Goal: Task Accomplishment & Management: Complete application form

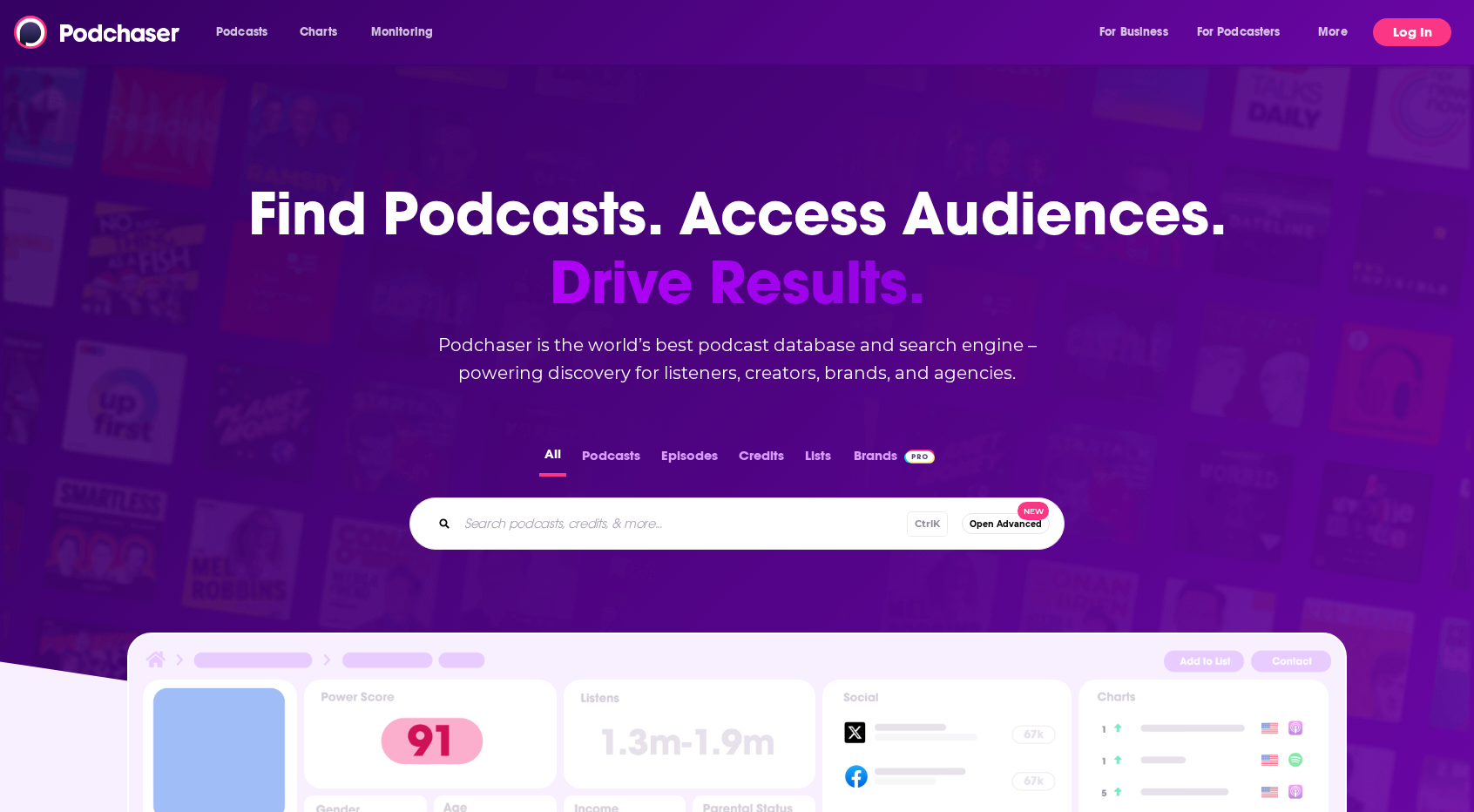
click at [1403, 32] on button "Log In" at bounding box center [1412, 32] width 78 height 28
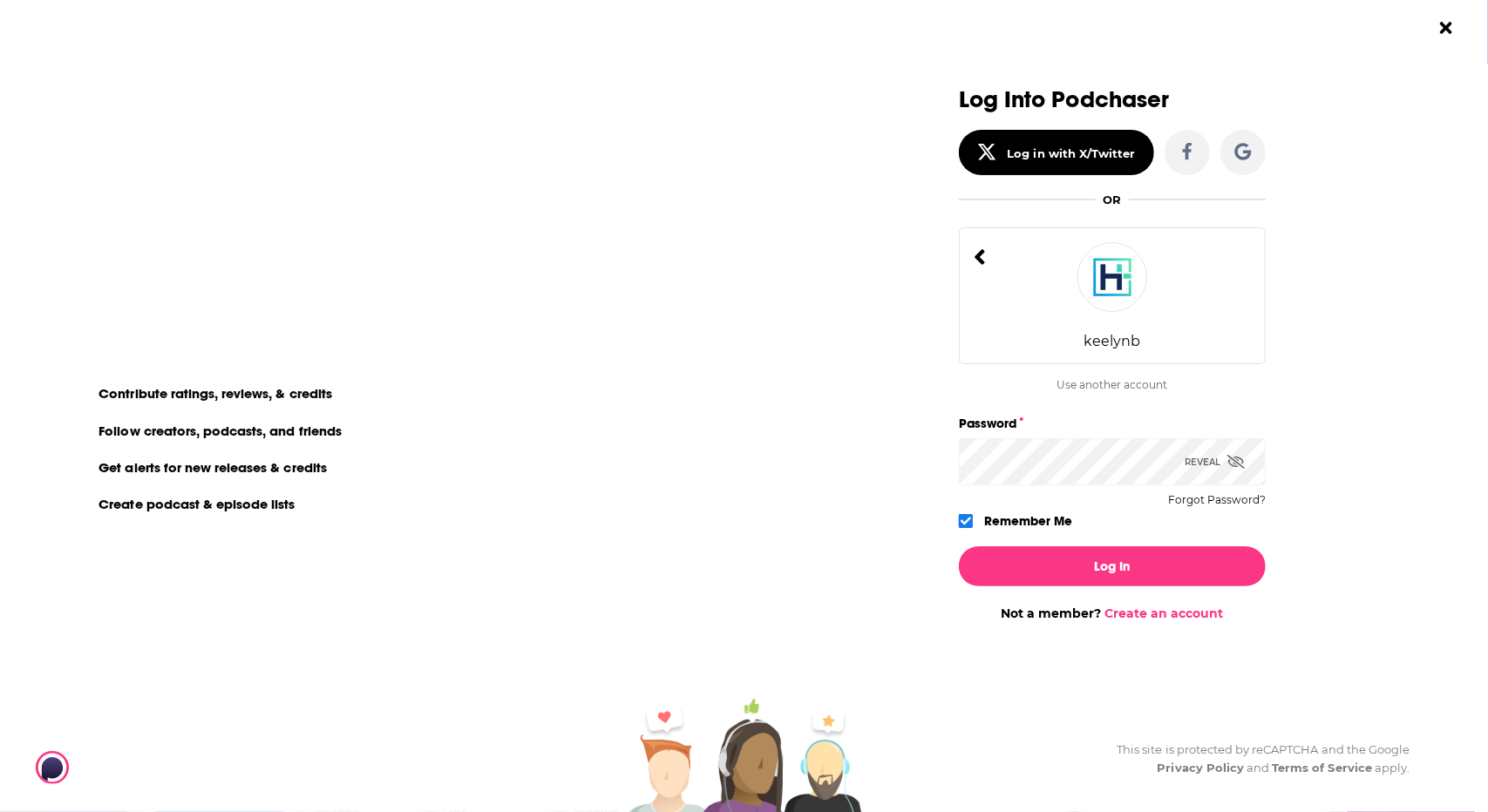
click at [983, 256] on icon "Dialog" at bounding box center [980, 257] width 13 height 25
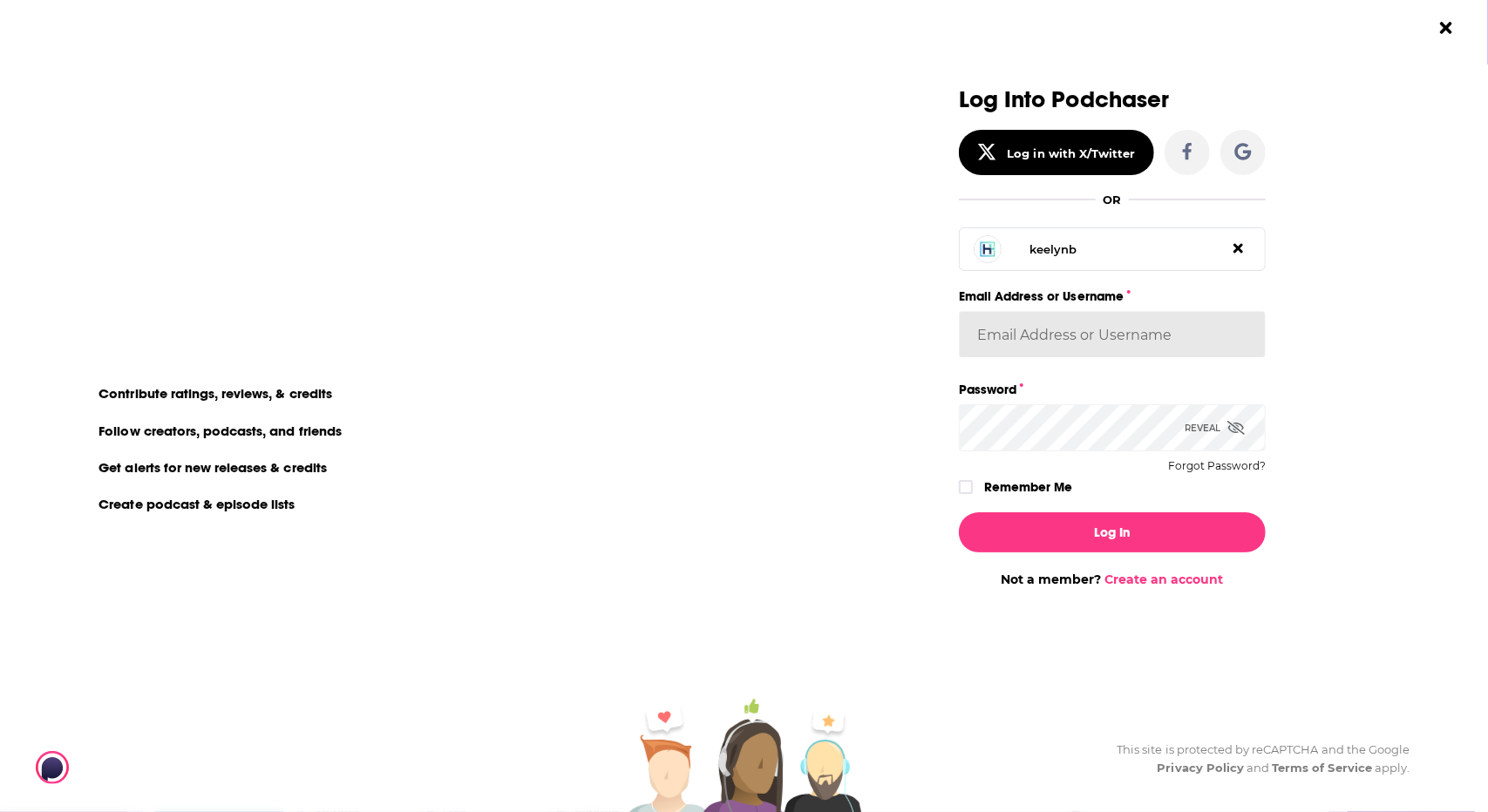
click at [1054, 338] on input "Email Address or Username" at bounding box center [1111, 334] width 307 height 47
paste input "[EMAIL_ADDRESS][DOMAIN_NAME]"
type input "[EMAIL_ADDRESS][DOMAIN_NAME]"
click at [1236, 444] on div "Reveal" at bounding box center [1214, 428] width 60 height 47
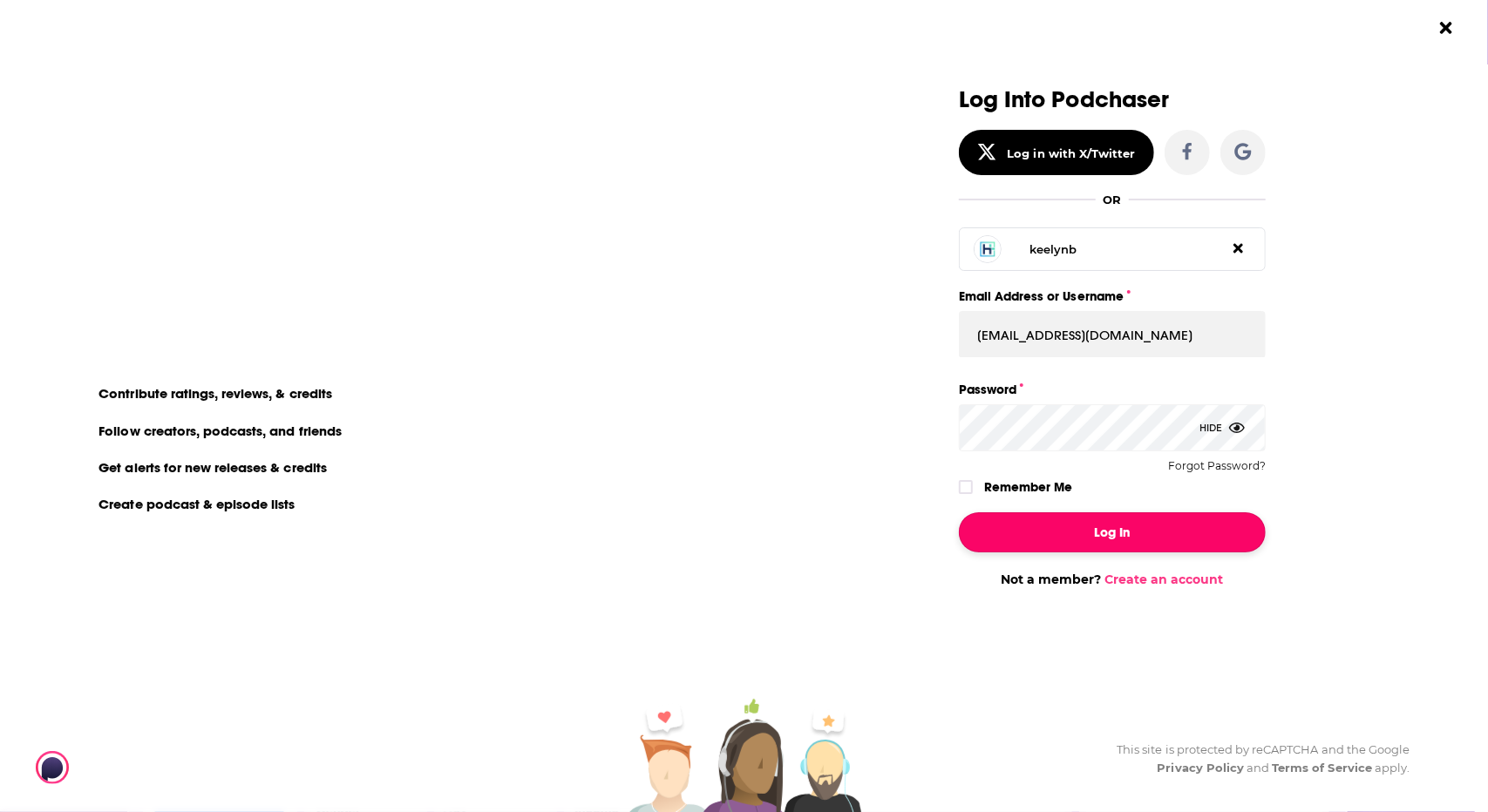
click at [1121, 530] on button "Log In" at bounding box center [1111, 532] width 307 height 41
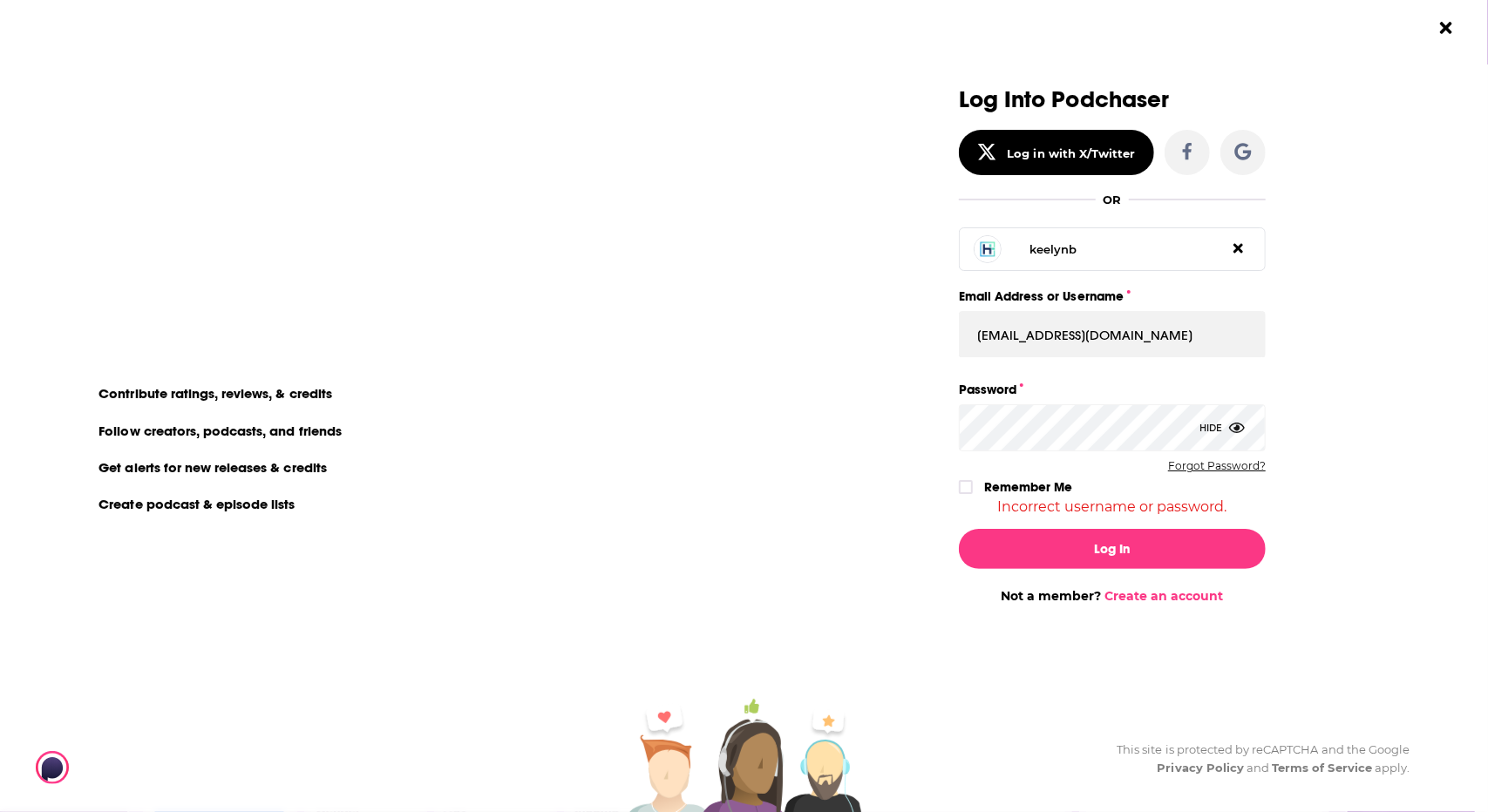
click at [1219, 467] on button "Forgot Password?" at bounding box center [1217, 466] width 97 height 13
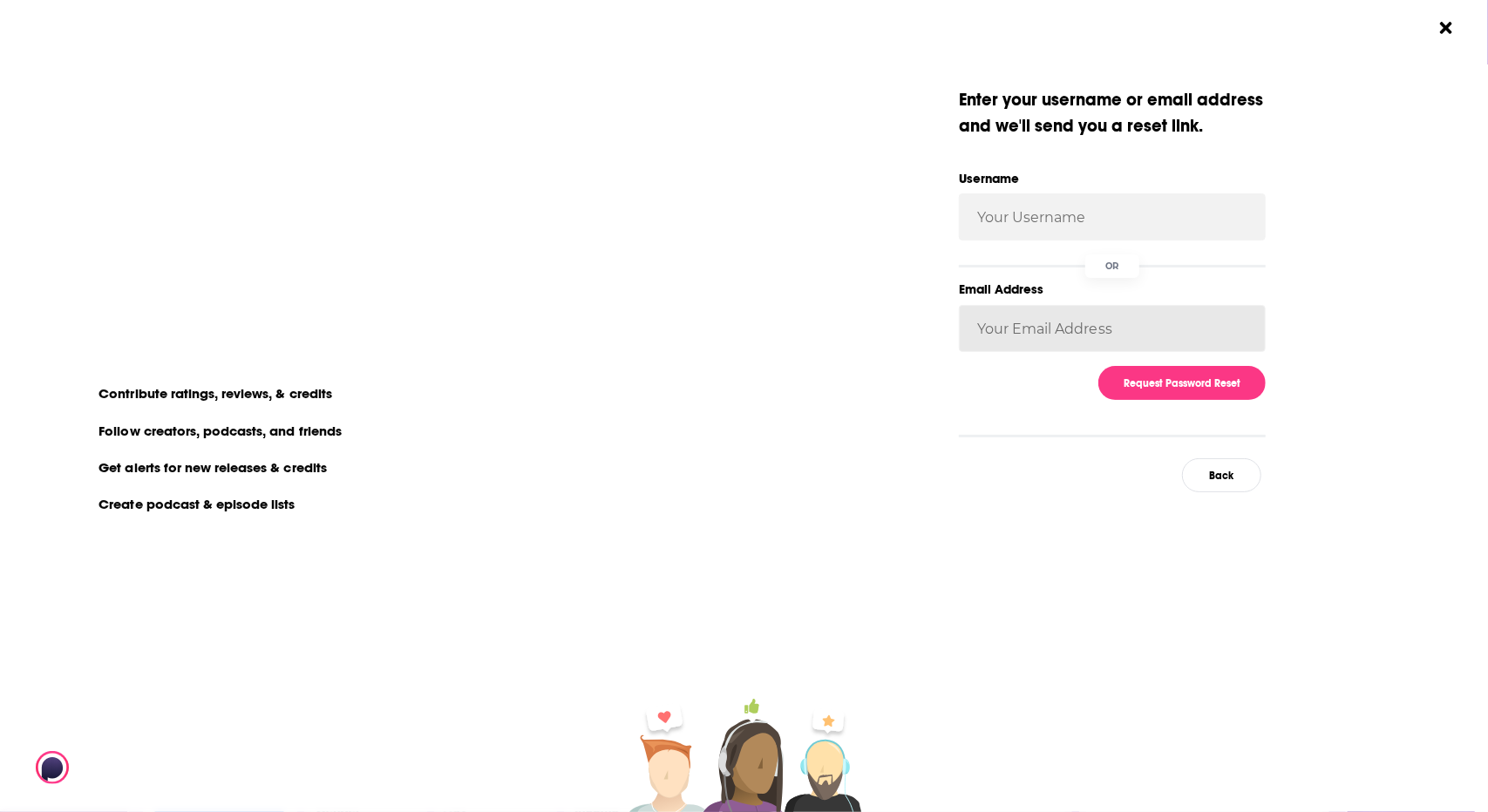
click at [1042, 329] on input "Email Address" at bounding box center [1111, 329] width 307 height 47
paste input "[EMAIL_ADDRESS][DOMAIN_NAME]"
type input "[EMAIL_ADDRESS][DOMAIN_NAME]"
click at [1184, 379] on button "Request Password Reset" at bounding box center [1182, 383] width 168 height 34
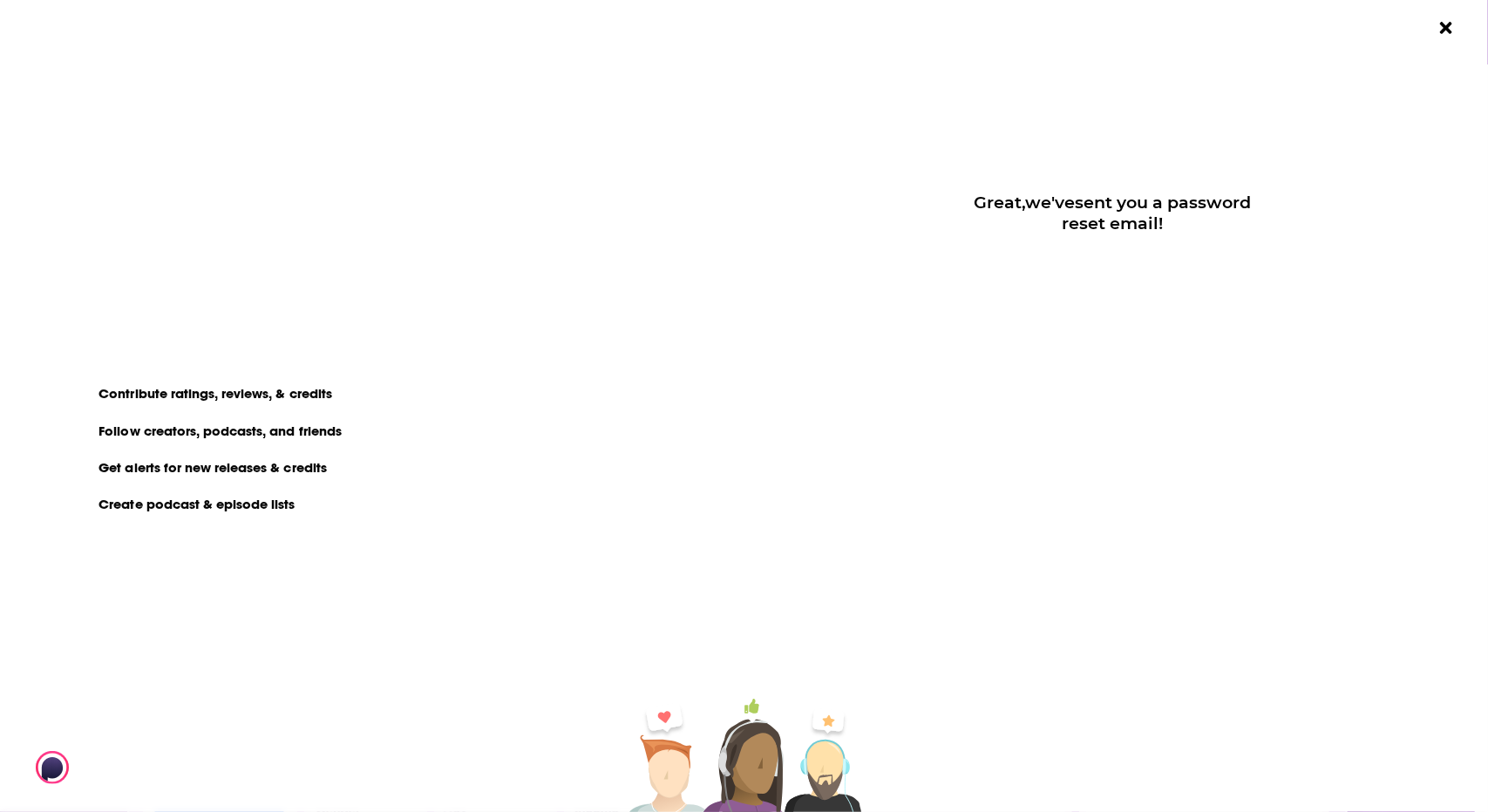
click at [1181, 248] on form "Great, we've sent you a password reset email!" at bounding box center [1111, 185] width 307 height 195
click at [1449, 24] on icon "Close Button" at bounding box center [1446, 27] width 12 height 12
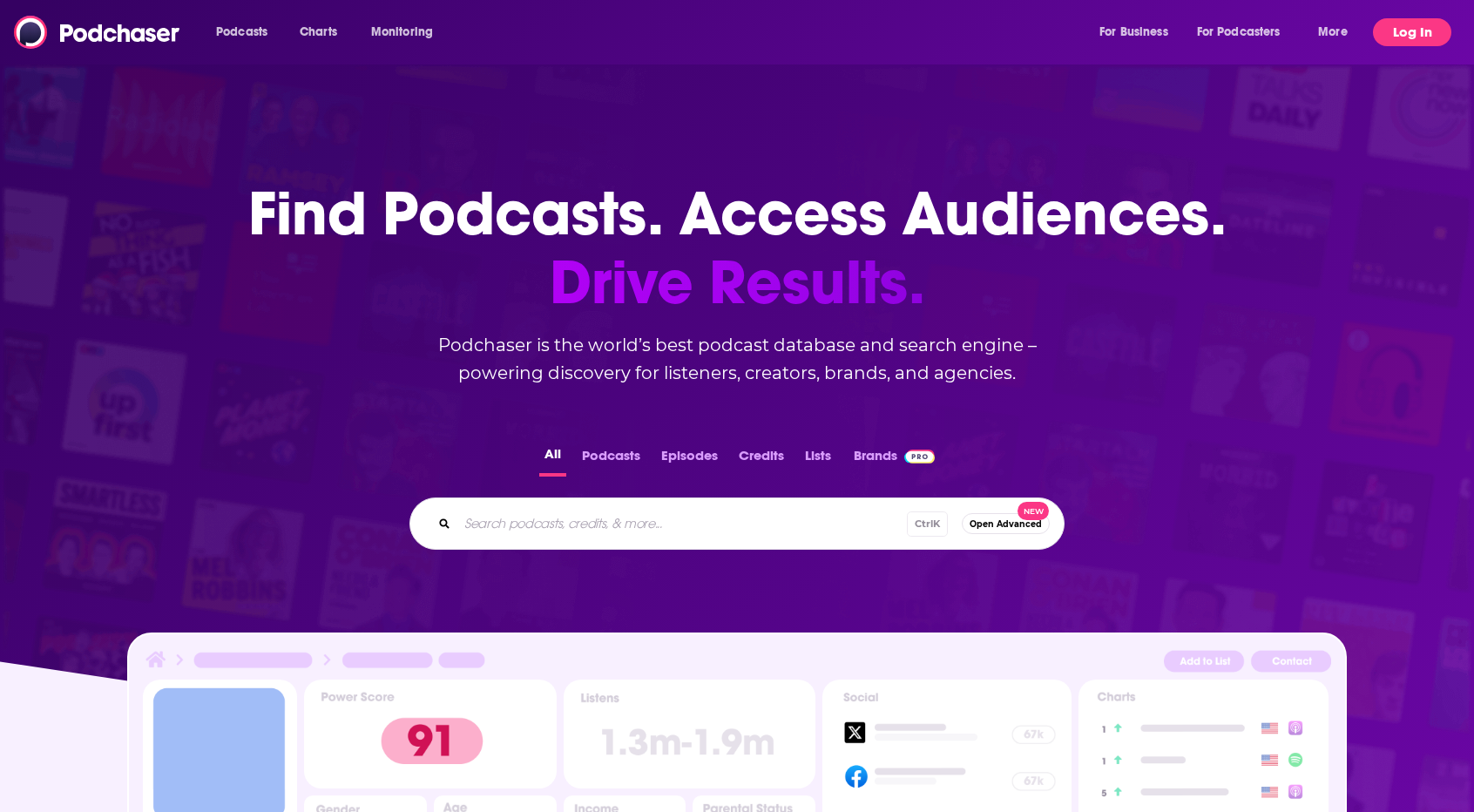
click at [1406, 32] on button "Log In" at bounding box center [1412, 32] width 78 height 28
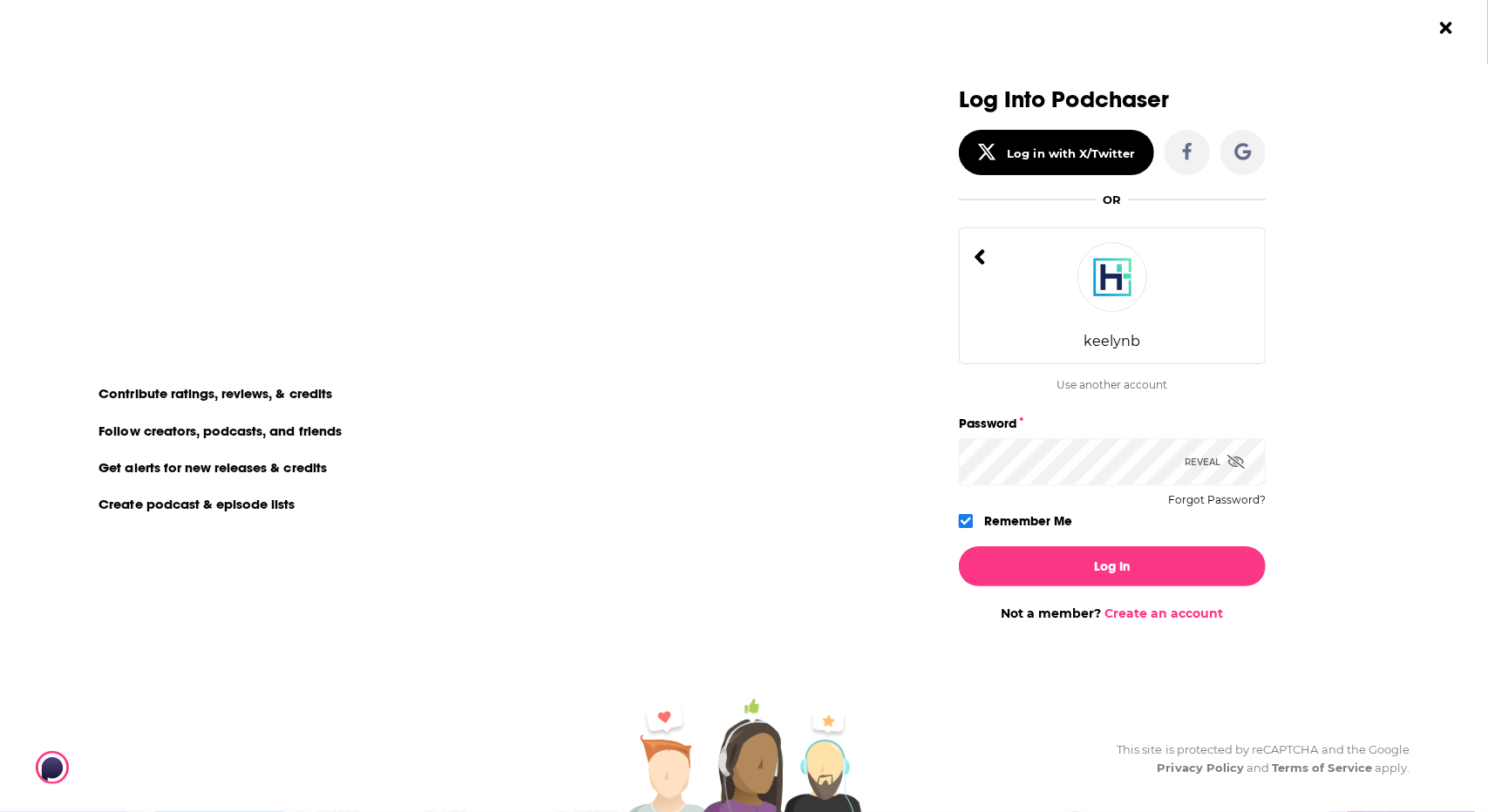
click at [980, 264] on icon "Dialog" at bounding box center [980, 257] width 13 height 25
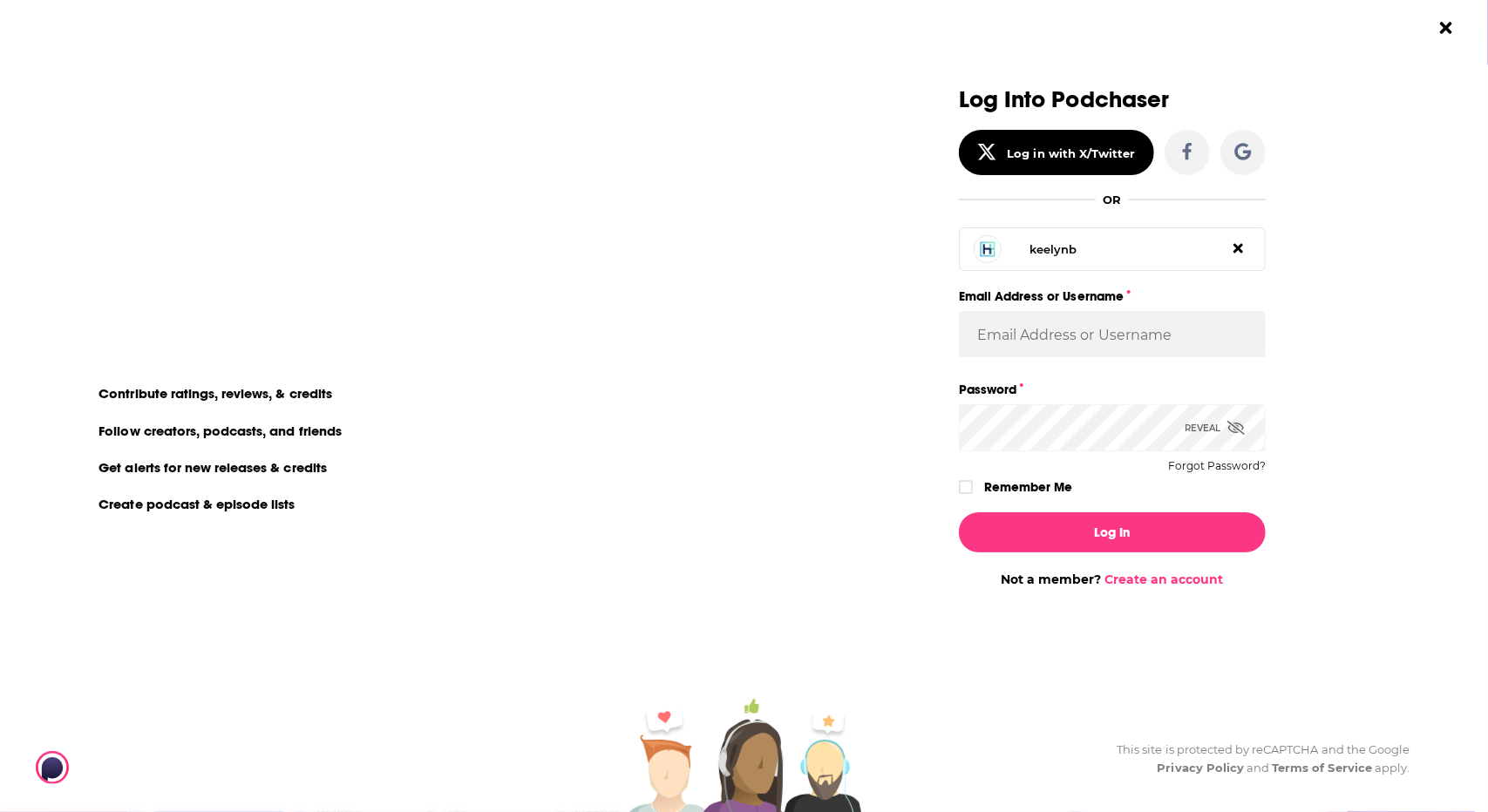
click at [1237, 249] on icon "Dialog" at bounding box center [1238, 248] width 10 height 10
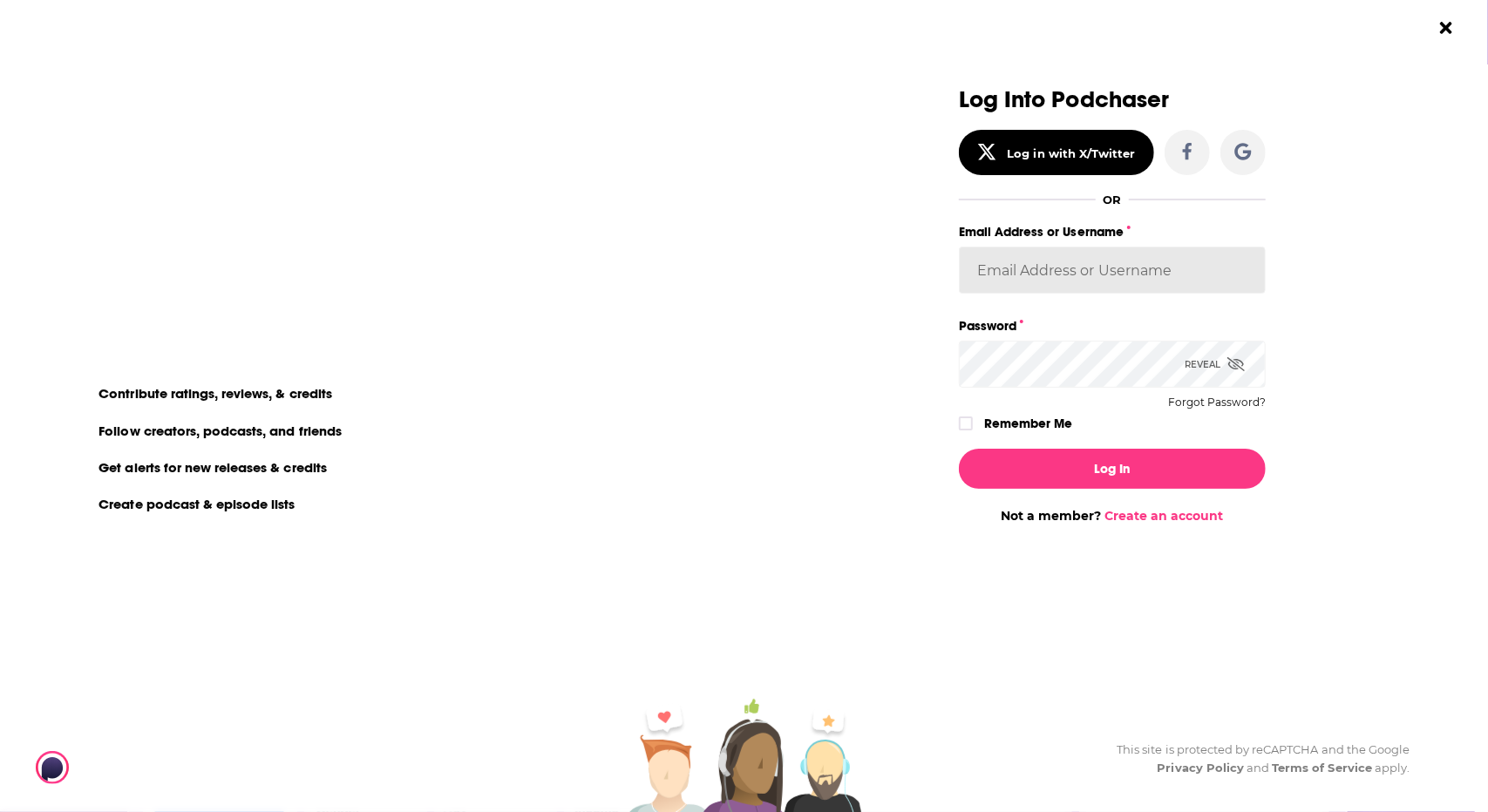
click at [1070, 280] on input "Email Address or Username" at bounding box center [1111, 270] width 307 height 47
type input "[EMAIL_ADDRESS][DOMAIN_NAME]"
click at [1208, 404] on button "Forgot Password?" at bounding box center [1217, 402] width 97 height 13
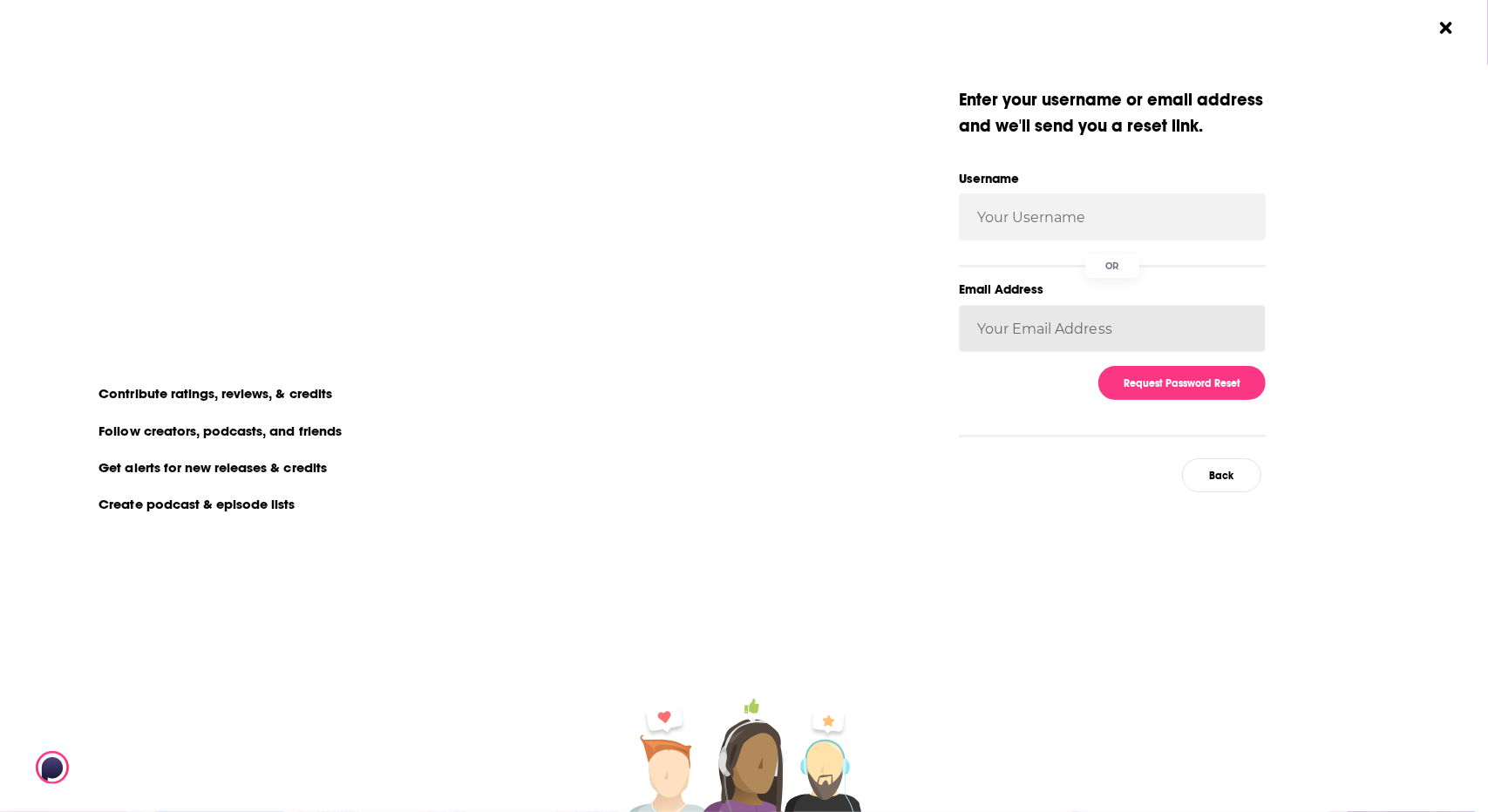
click at [1038, 327] on input "Email Address" at bounding box center [1111, 329] width 307 height 47
type input "[EMAIL_ADDRESS][DOMAIN_NAME]"
click at [1193, 383] on button "Request Password Reset" at bounding box center [1182, 383] width 168 height 34
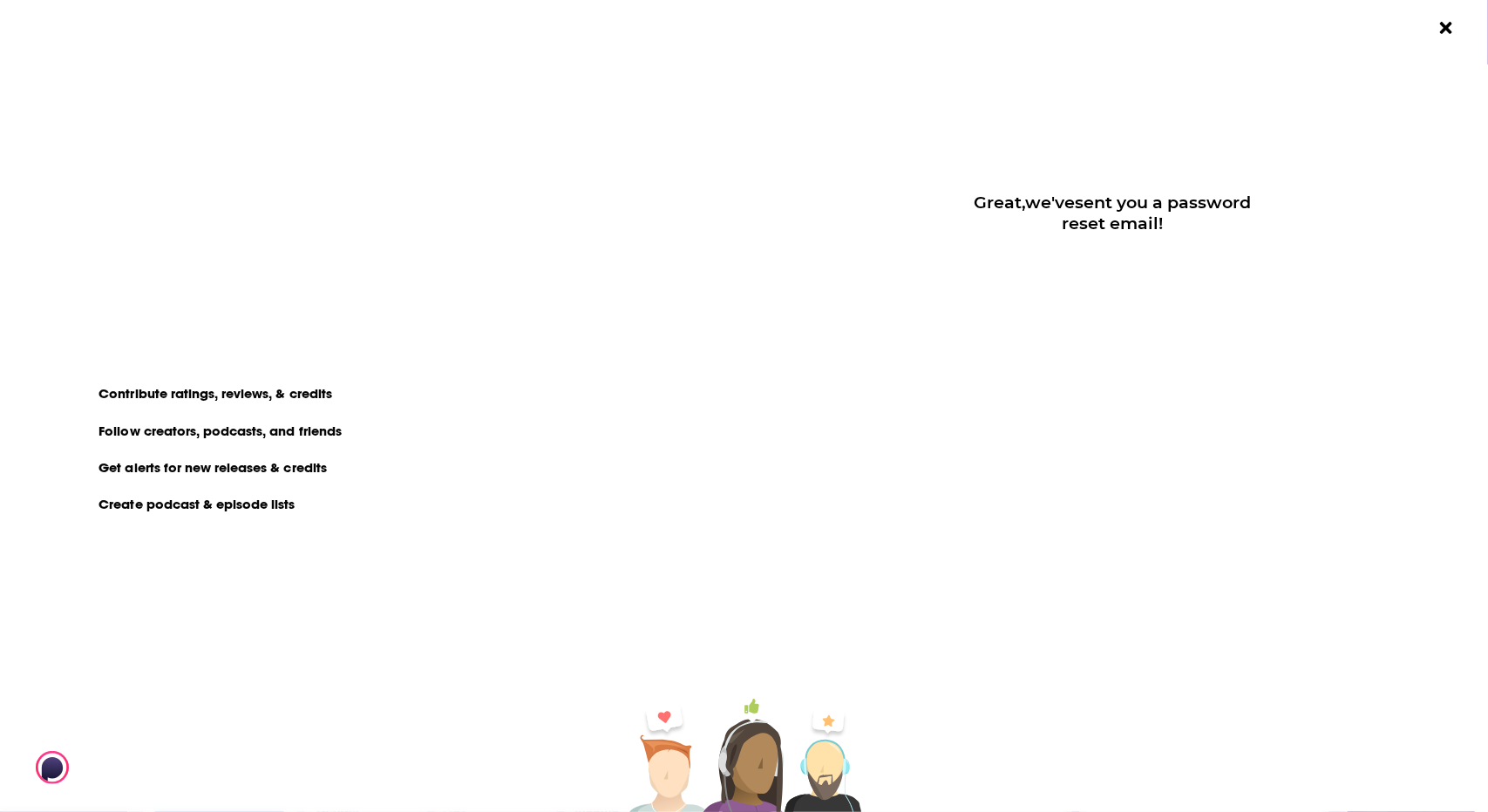
click at [234, 103] on link "create an account" at bounding box center [259, 104] width 172 height 24
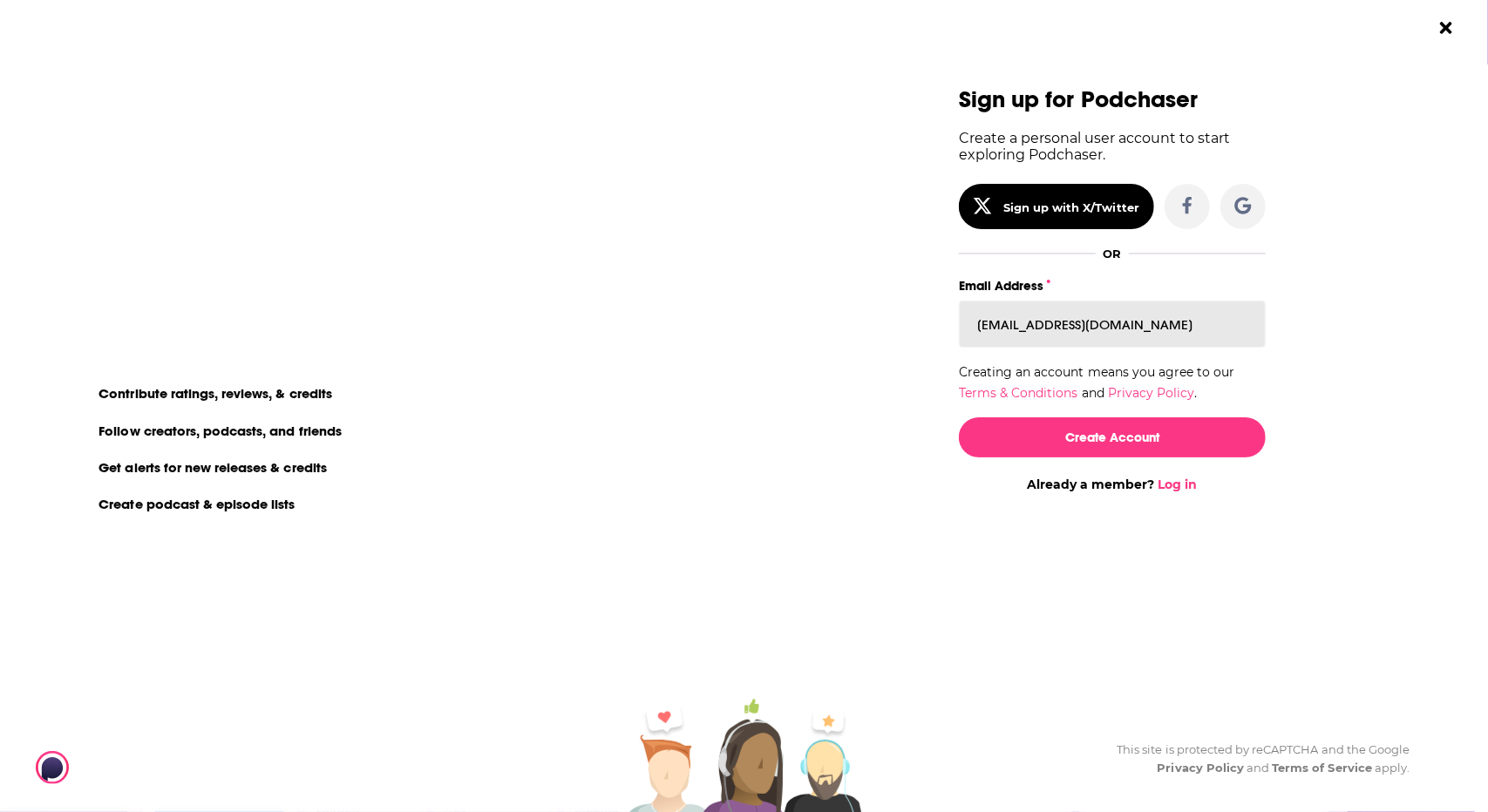
drag, startPoint x: 1200, startPoint y: 327, endPoint x: 858, endPoint y: 336, distance: 342.1
type input "[EMAIL_ADDRESS][DOMAIN_NAME]"
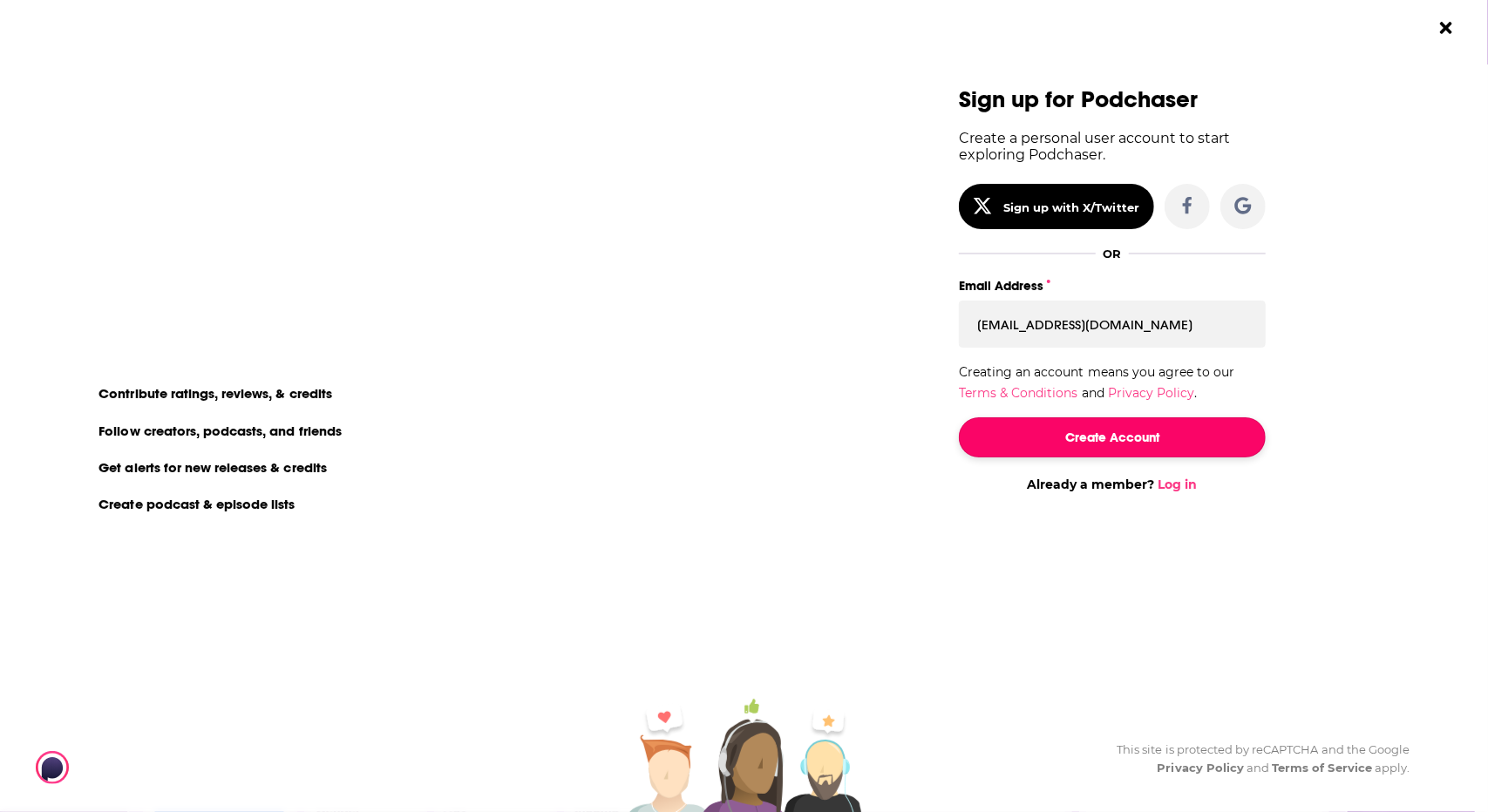
click at [1119, 437] on button "Create Account" at bounding box center [1111, 438] width 307 height 41
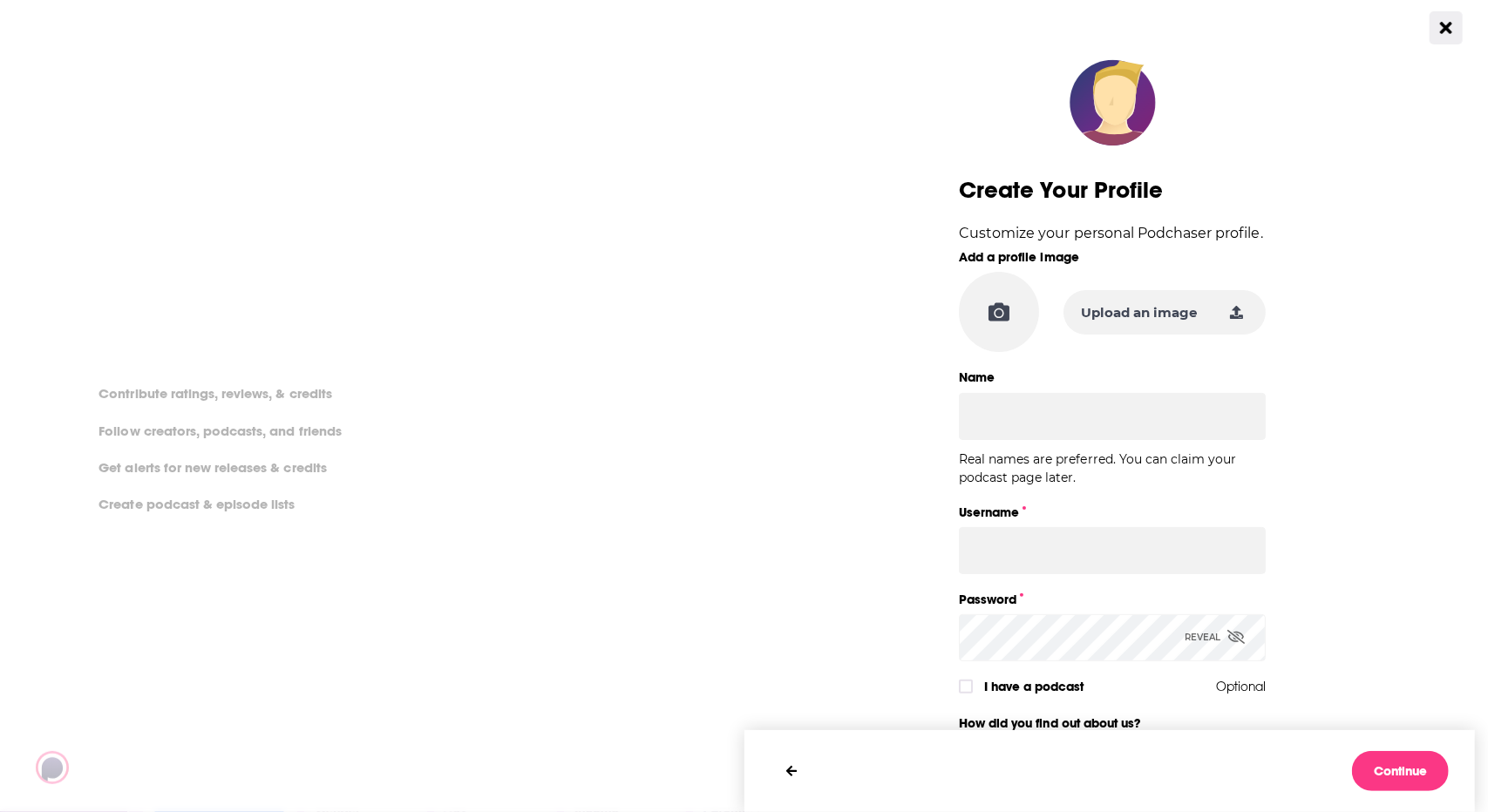
click at [1447, 25] on icon "Close Button" at bounding box center [1446, 27] width 12 height 12
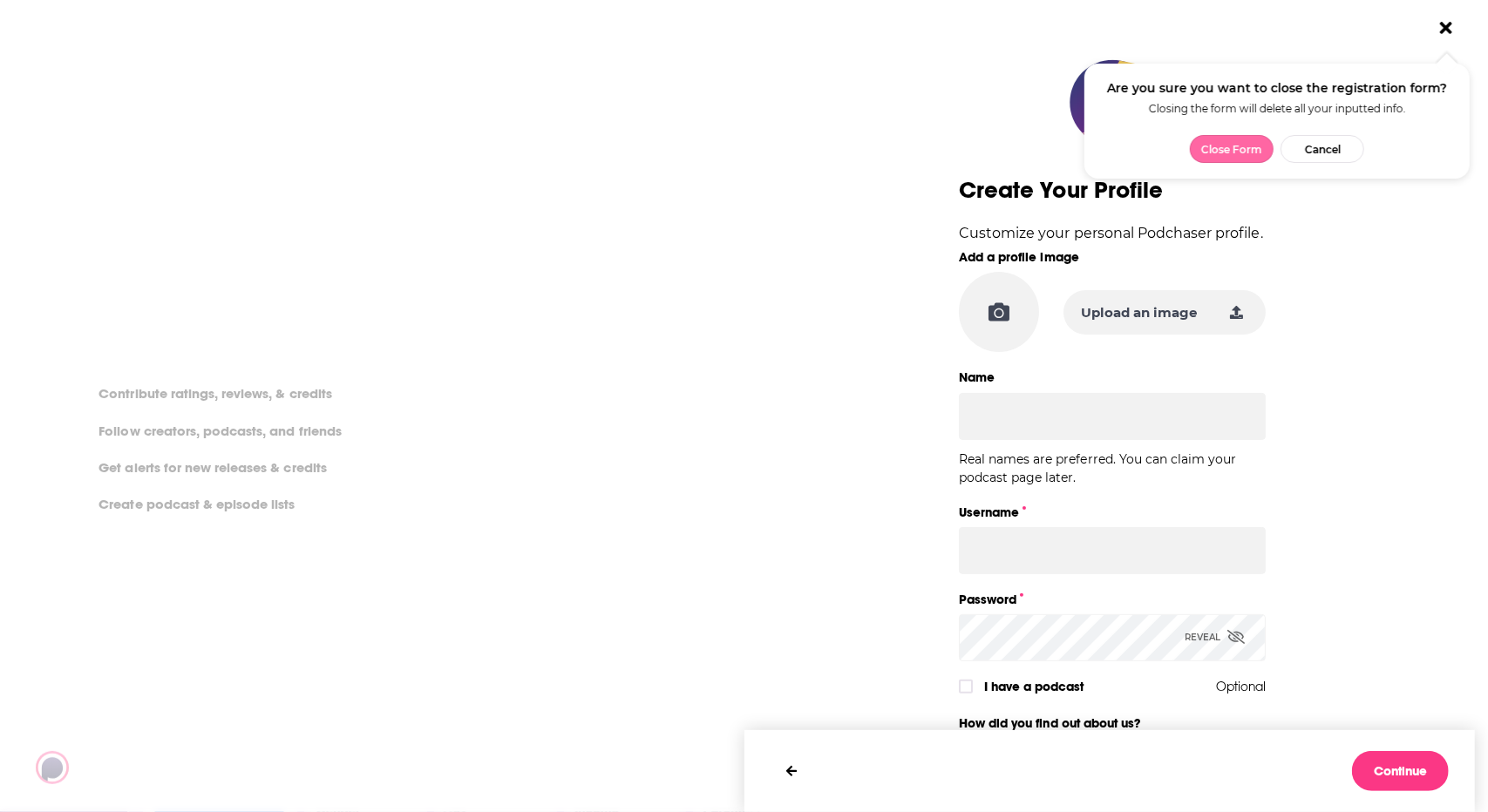
click at [1227, 149] on button "Close Form" at bounding box center [1231, 149] width 84 height 28
